Goal: Download file/media

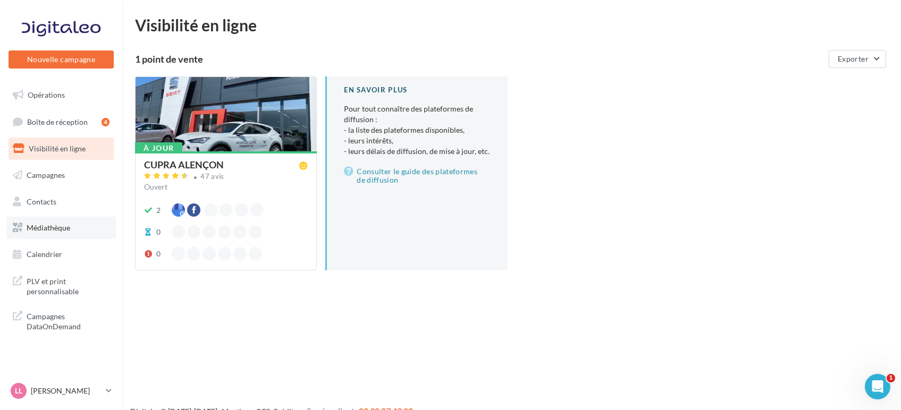
click at [57, 227] on span "Médiathèque" at bounding box center [49, 227] width 44 height 9
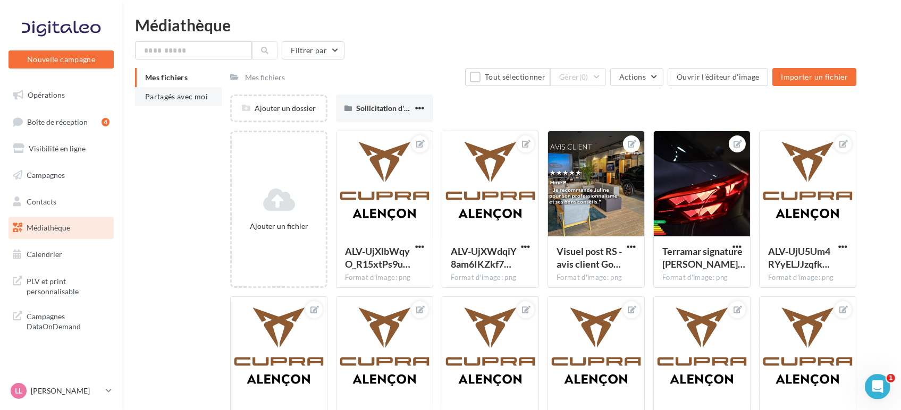
click at [174, 105] on li "Partagés avec moi" at bounding box center [178, 96] width 87 height 19
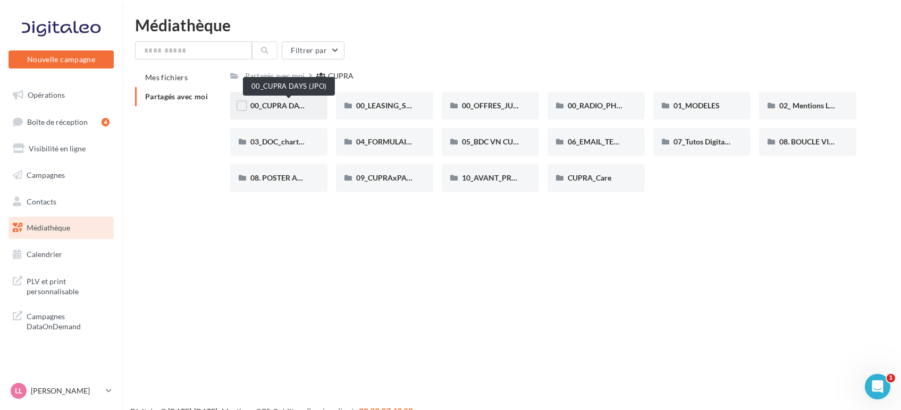
click at [281, 105] on span "00_CUPRA DAYS (JPO)" at bounding box center [288, 105] width 77 height 9
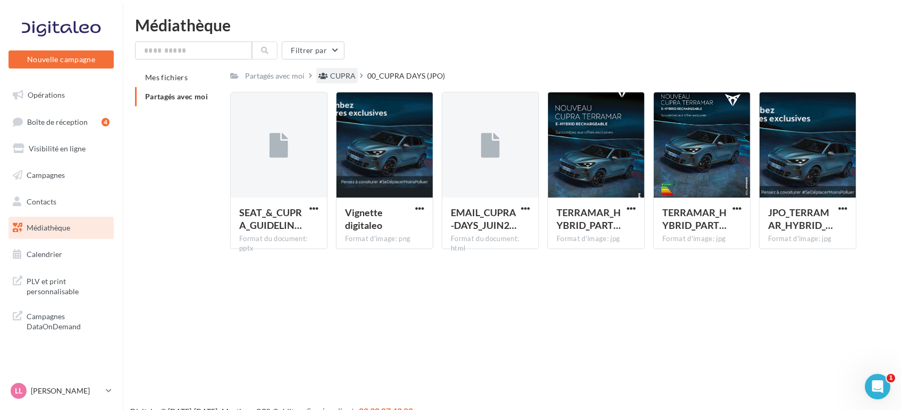
click at [331, 75] on div "CUPRA" at bounding box center [343, 76] width 26 height 11
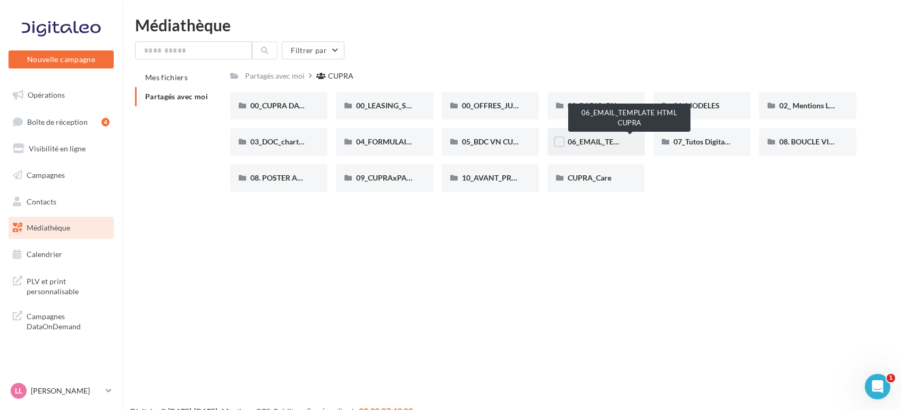
click at [595, 146] on span "06_EMAIL_TEMPLATE HTML CUPRA" at bounding box center [629, 141] width 123 height 9
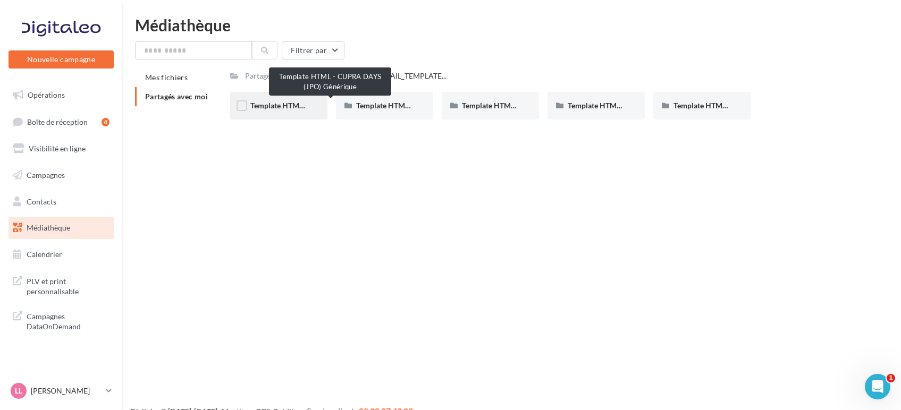
click at [285, 107] on span "Template HTML - CUPRA DAYS (JPO) Générique" at bounding box center [330, 105] width 160 height 9
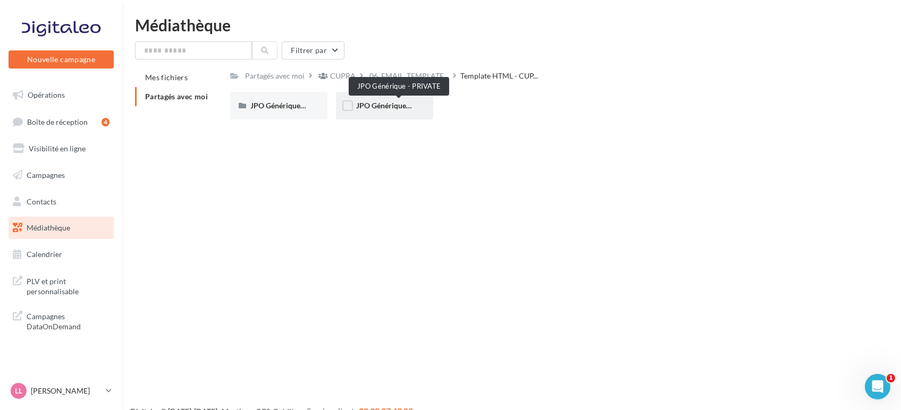
click at [387, 108] on span "JPO Générique - PRIVATE" at bounding box center [399, 105] width 86 height 9
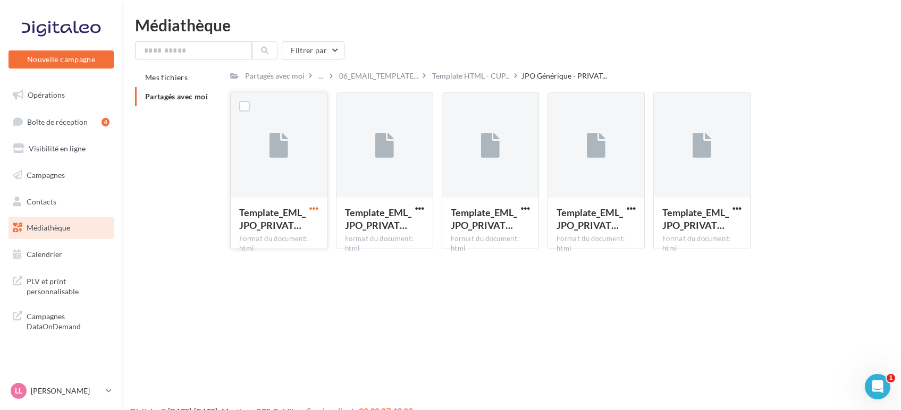
click at [312, 207] on span "button" at bounding box center [313, 208] width 9 height 9
click at [272, 237] on button "Télécharger" at bounding box center [267, 230] width 106 height 28
click at [421, 207] on span "button" at bounding box center [419, 208] width 9 height 9
click at [365, 231] on button "Télécharger" at bounding box center [373, 230] width 106 height 28
click at [62, 400] on link "LL Lucas LEGRAND cupra_alencon" at bounding box center [61, 391] width 105 height 20
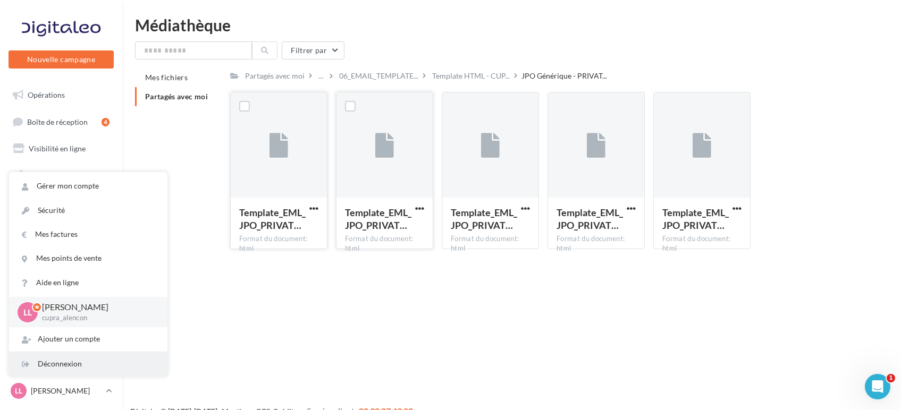
click at [59, 367] on div "Déconnexion" at bounding box center [88, 364] width 158 height 24
